Goal: Task Accomplishment & Management: Use online tool/utility

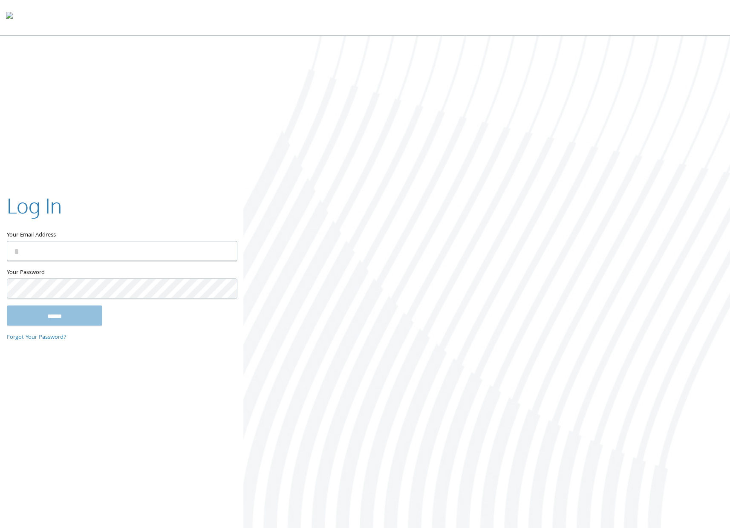
type input "**********"
click at [62, 315] on input "******" at bounding box center [55, 315] width 96 height 20
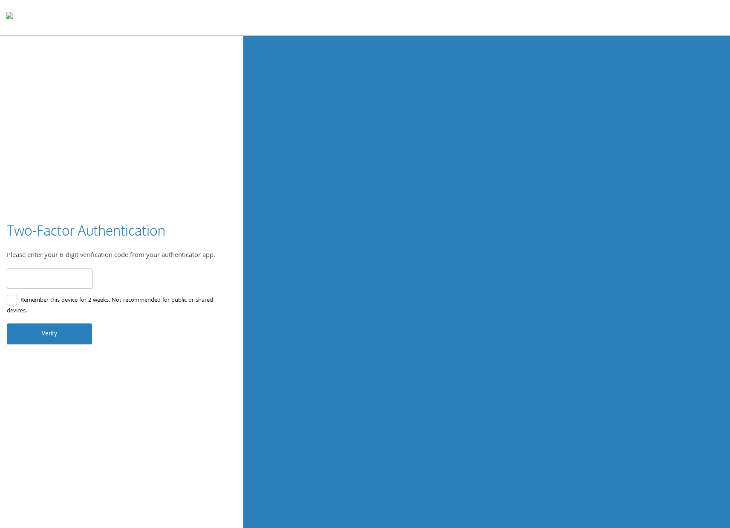
type input "******"
